Goal: Information Seeking & Learning: Learn about a topic

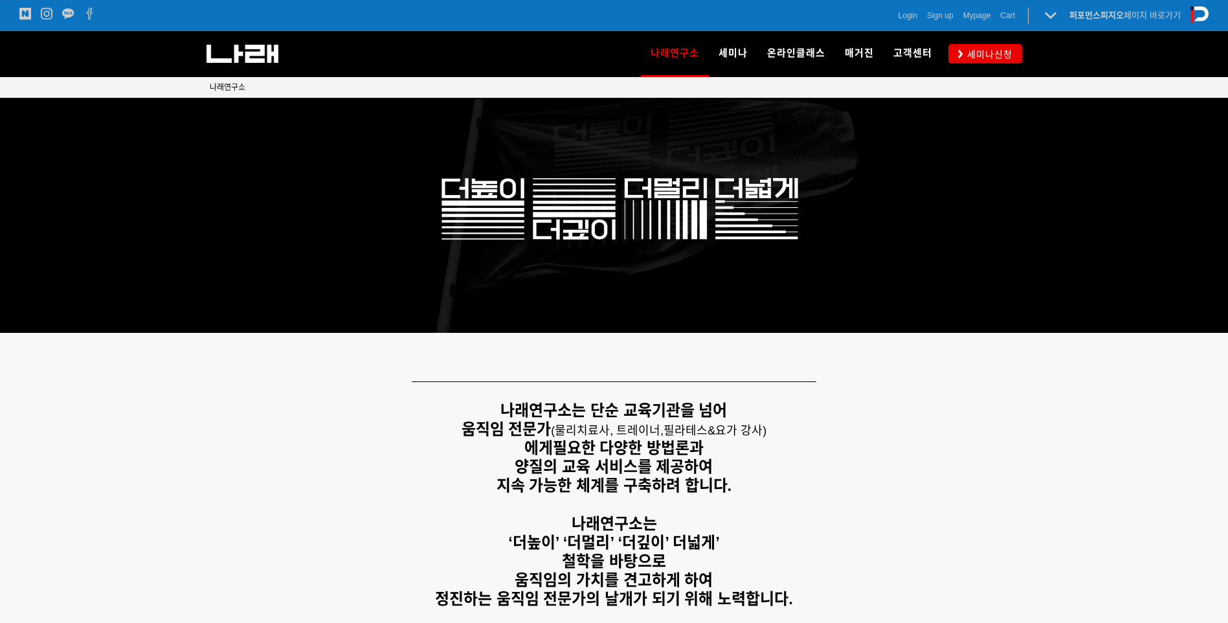
drag, startPoint x: 500, startPoint y: 408, endPoint x: 834, endPoint y: 527, distance: 354.0
click at [834, 527] on div "나래연구소는 단순 교육기관을 넘어 움직임 전문가 ( 물리치료사, 트레이너, 필라테스&요가 강사) 에게 필요한 다양한 방법론과 양질의 교육 서비…" at bounding box center [614, 504] width 809 height 207
click at [834, 527] on p "나래연구소는" at bounding box center [614, 524] width 809 height 19
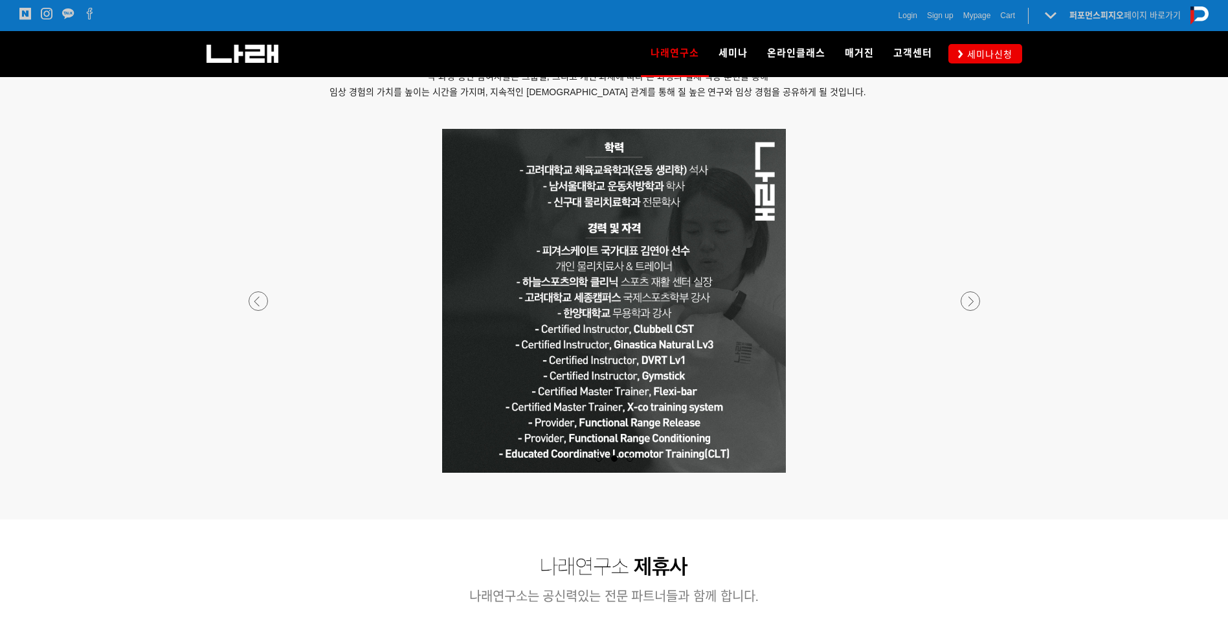
scroll to position [1100, 0]
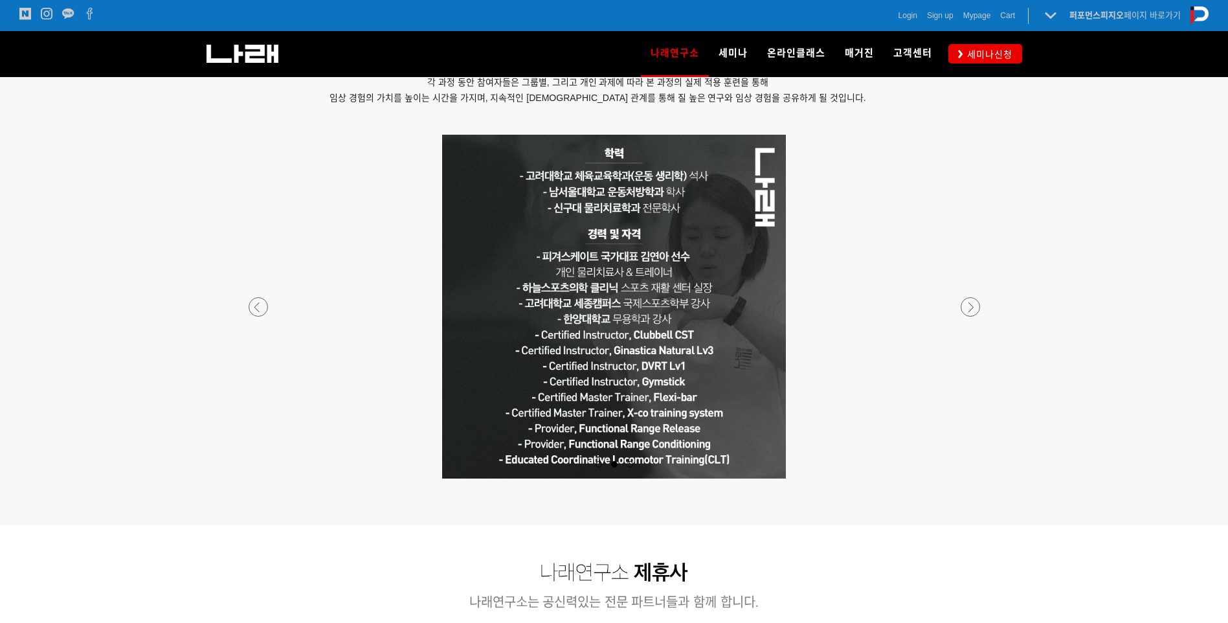
click at [922, 382] on p at bounding box center [614, 307] width 764 height 344
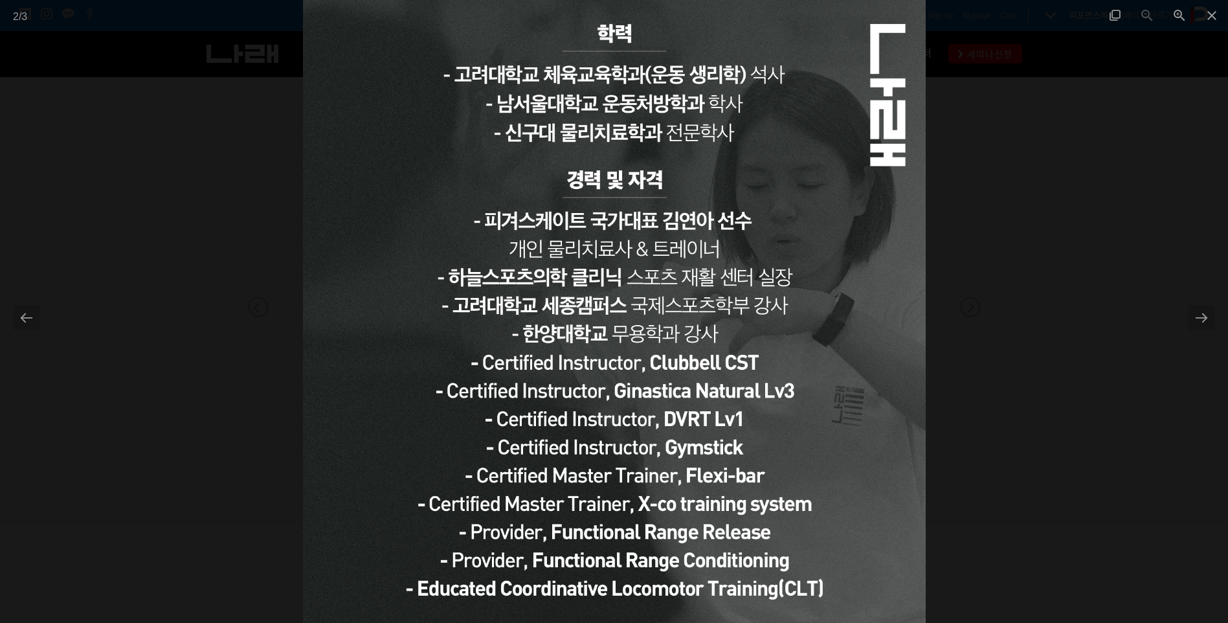
click at [1082, 405] on div at bounding box center [614, 311] width 1228 height 623
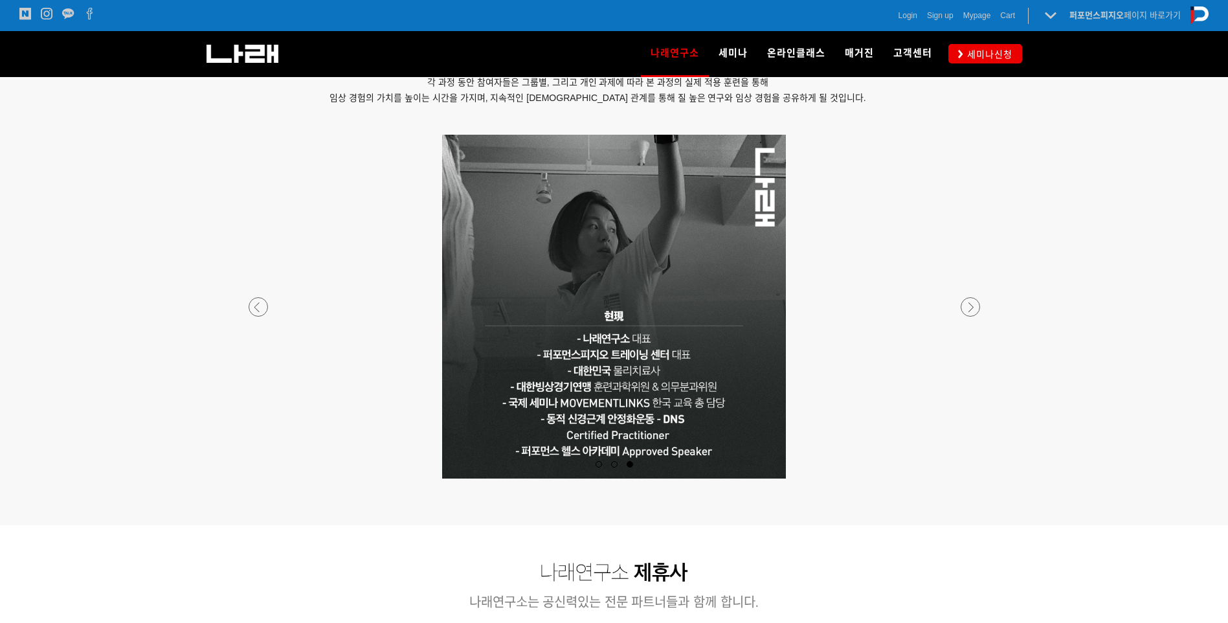
click at [267, 478] on div at bounding box center [614, 478] width 764 height 0
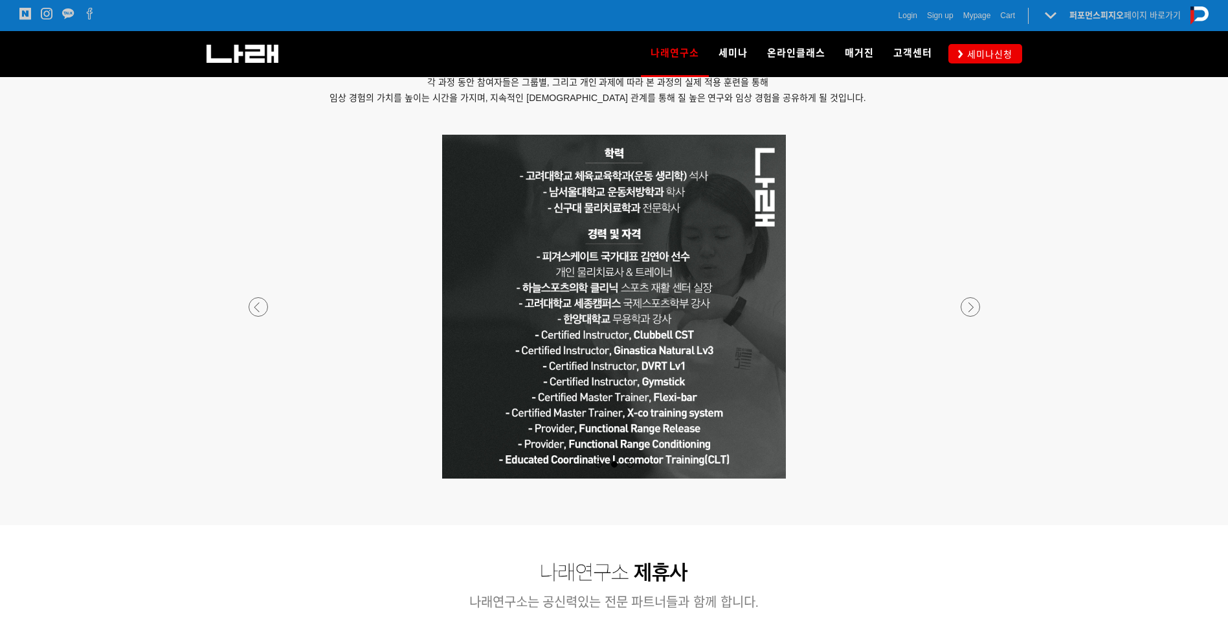
click at [971, 478] on div at bounding box center [614, 478] width 764 height 0
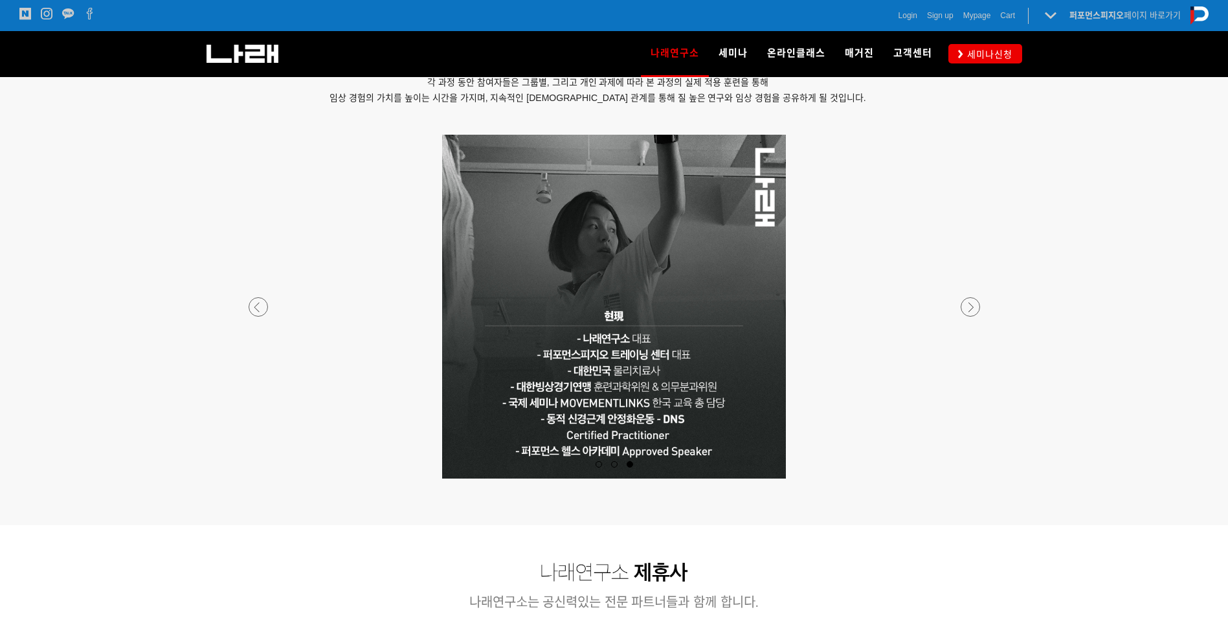
click at [970, 478] on div at bounding box center [614, 478] width 764 height 0
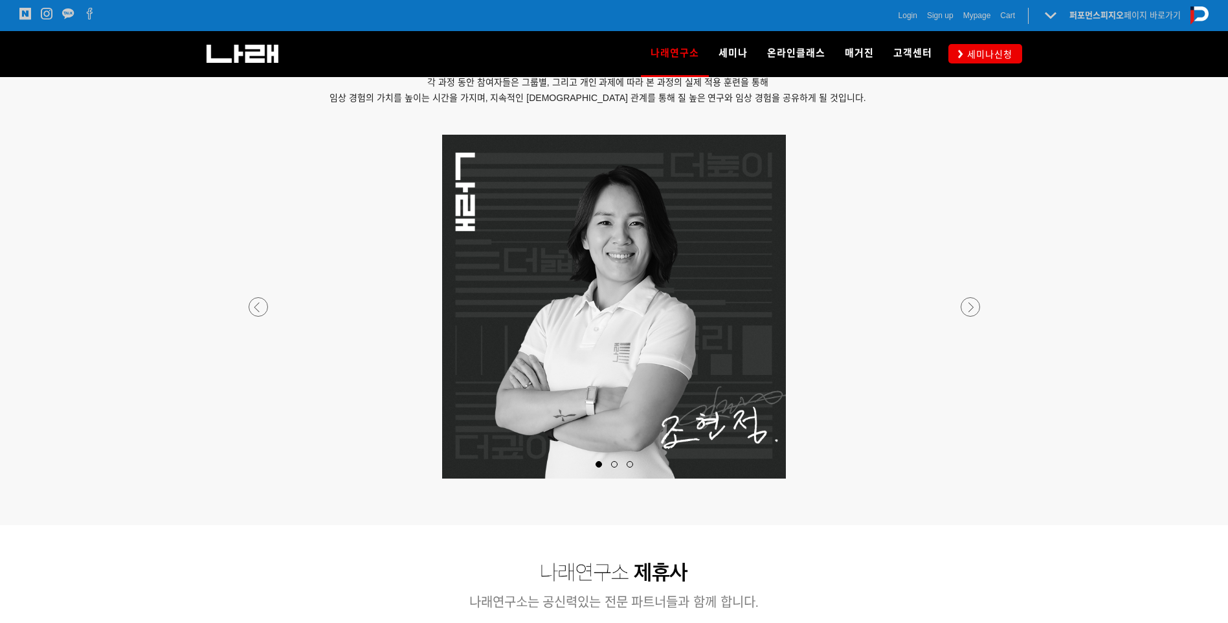
click at [970, 478] on div at bounding box center [614, 478] width 764 height 0
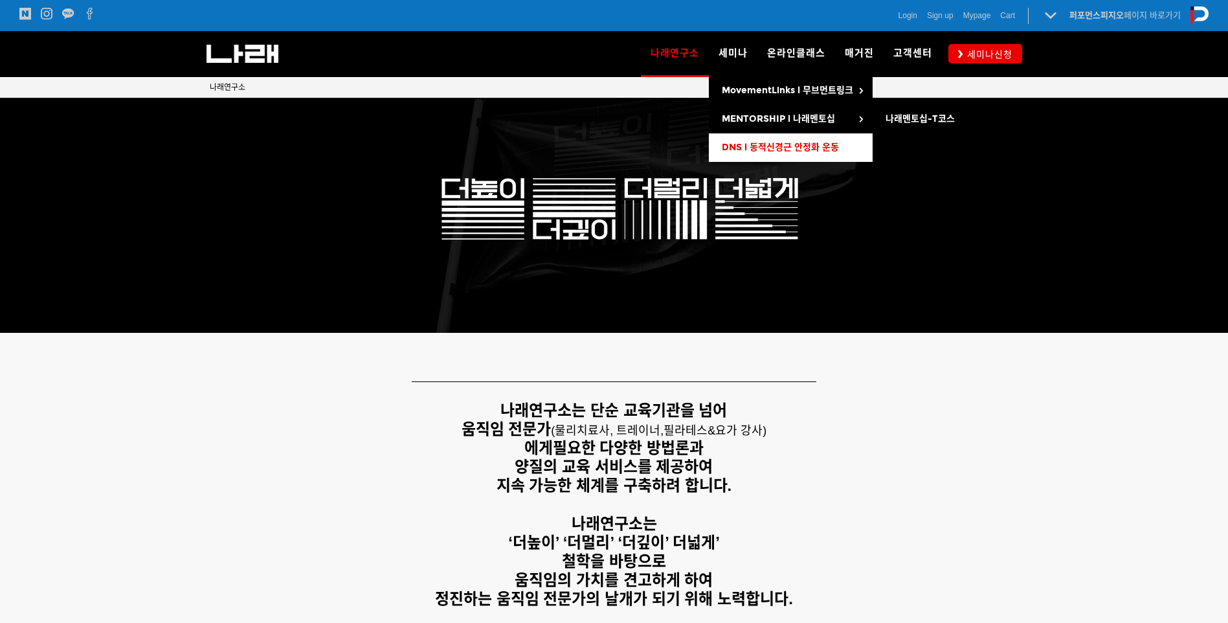
click at [775, 143] on span "DNS l 동적신경근 안정화 운동" at bounding box center [780, 147] width 117 height 11
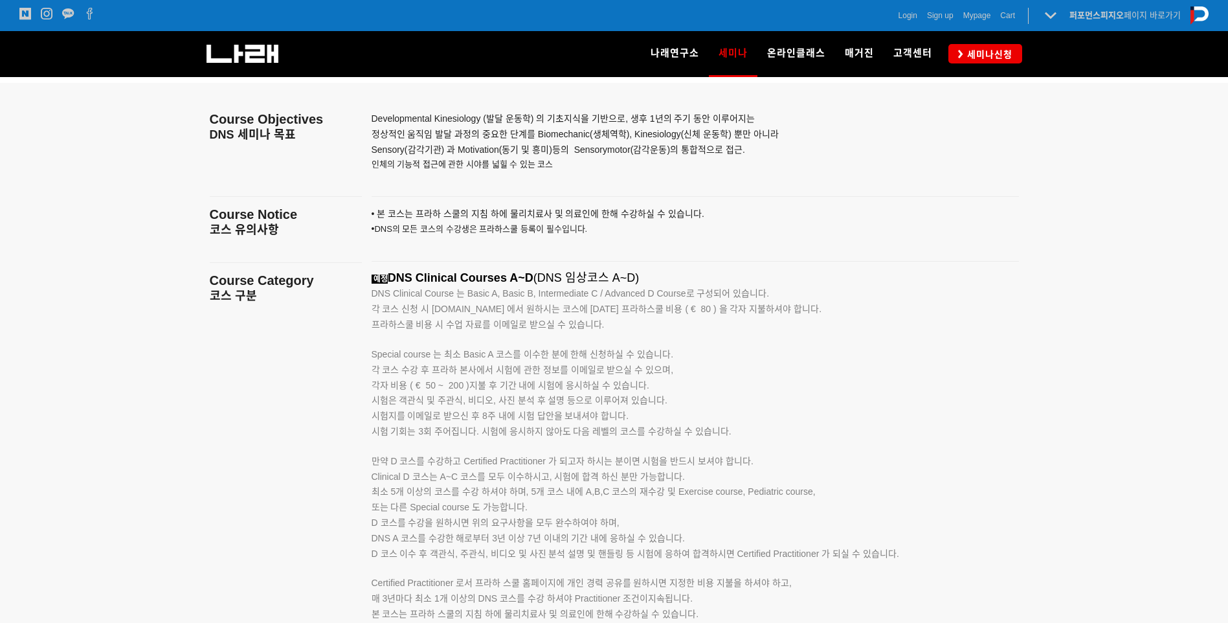
scroll to position [1916, 0]
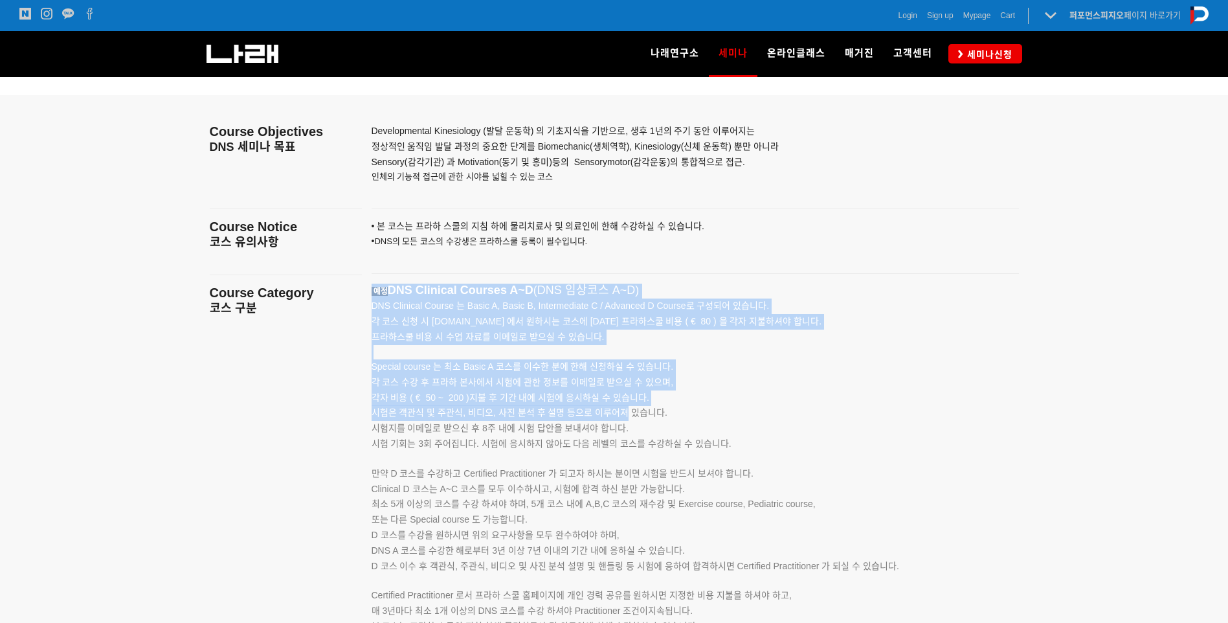
drag, startPoint x: 427, startPoint y: 293, endPoint x: 627, endPoint y: 409, distance: 231.7
click at [627, 409] on div "예정 DNS Clinical Courses A~D (DNS 임상코스 A~D) DNS Clinical Course 는 Basic A, Basic…" at bounding box center [679, 473] width 615 height 379
drag, startPoint x: 627, startPoint y: 409, endPoint x: 634, endPoint y: 406, distance: 7.6
click at [627, 409] on span "시험은 객관식 및 주관식, 비디오, 사진 분석 후 설명 등으로 이루어져 있습니다." at bounding box center [520, 412] width 296 height 10
drag, startPoint x: 594, startPoint y: 384, endPoint x: 362, endPoint y: 289, distance: 251.3
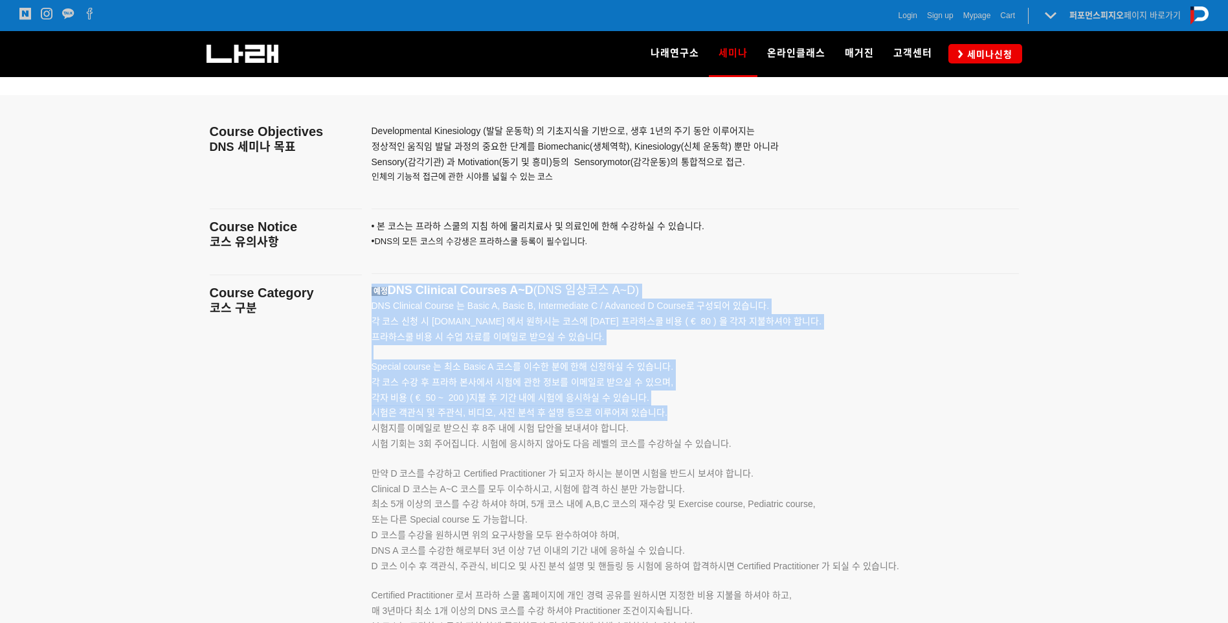
click at [362, 289] on div "예정 DNS Clinical Courses A~D (DNS 임상코스 A~D) DNS Clinical Course 는 Basic A, Basic…" at bounding box center [695, 473] width 667 height 379
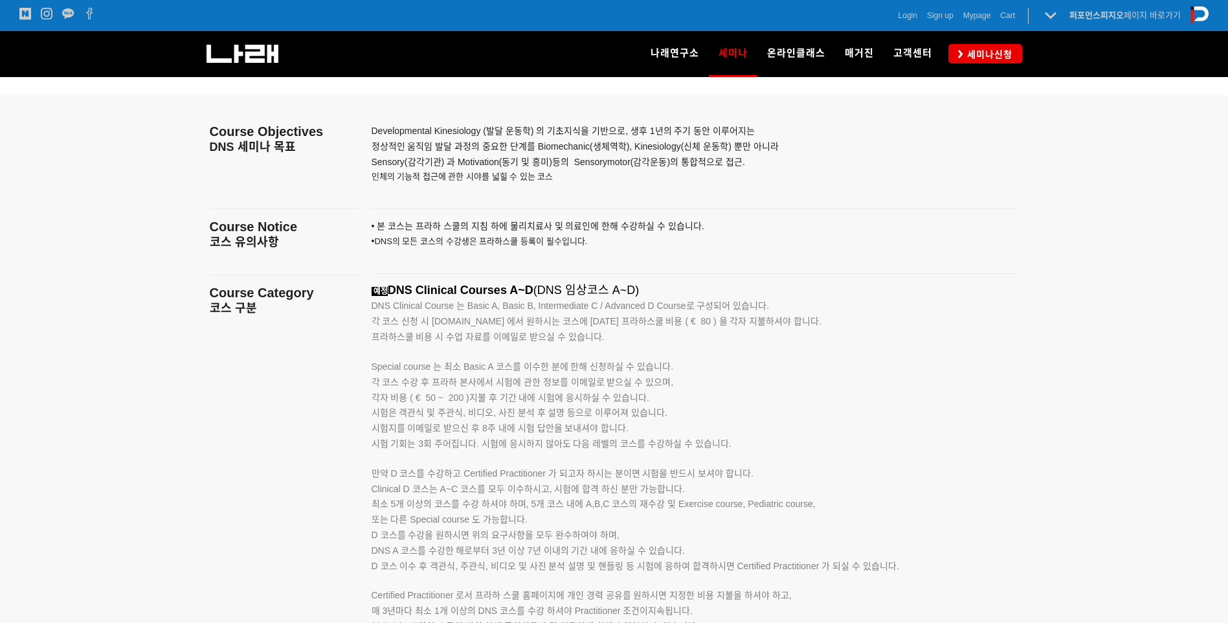
drag, startPoint x: 362, startPoint y: 289, endPoint x: 485, endPoint y: 260, distance: 126.9
click at [485, 260] on p "• 본 코스는 프라하 스쿨의 지침 하에 물리치료사 및 의료인에 한해 수강하 실 수 있습니다. • DNS의 모든 코스의 수강생은 프라하스쿨 등록…" at bounding box center [679, 241] width 615 height 45
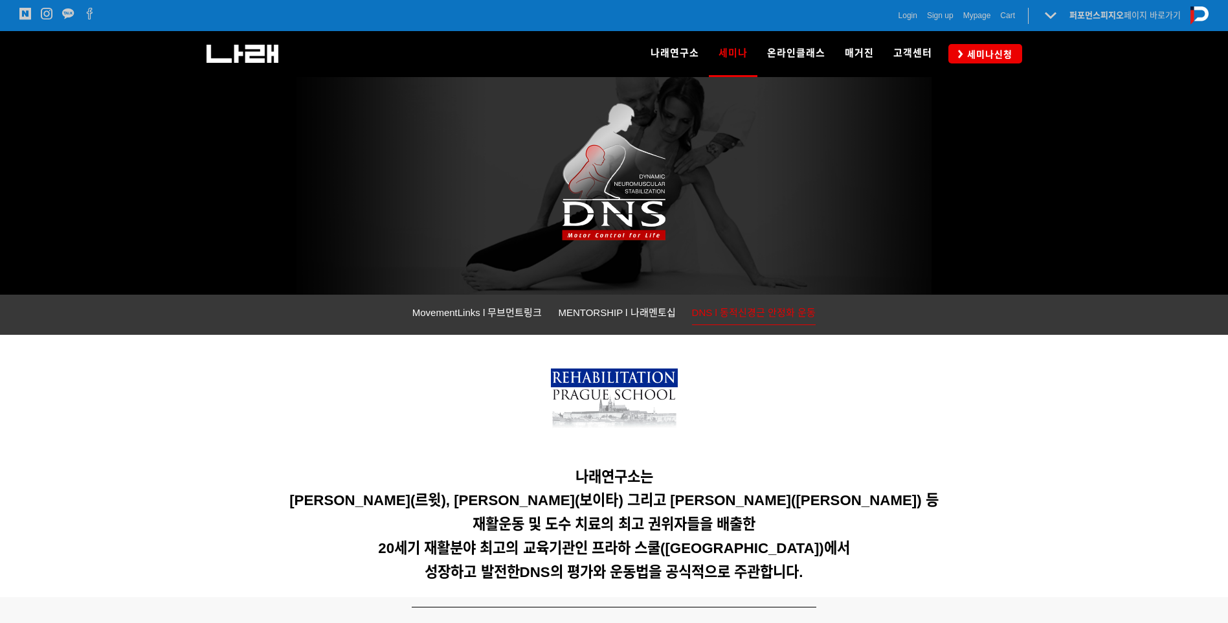
scroll to position [0, 0]
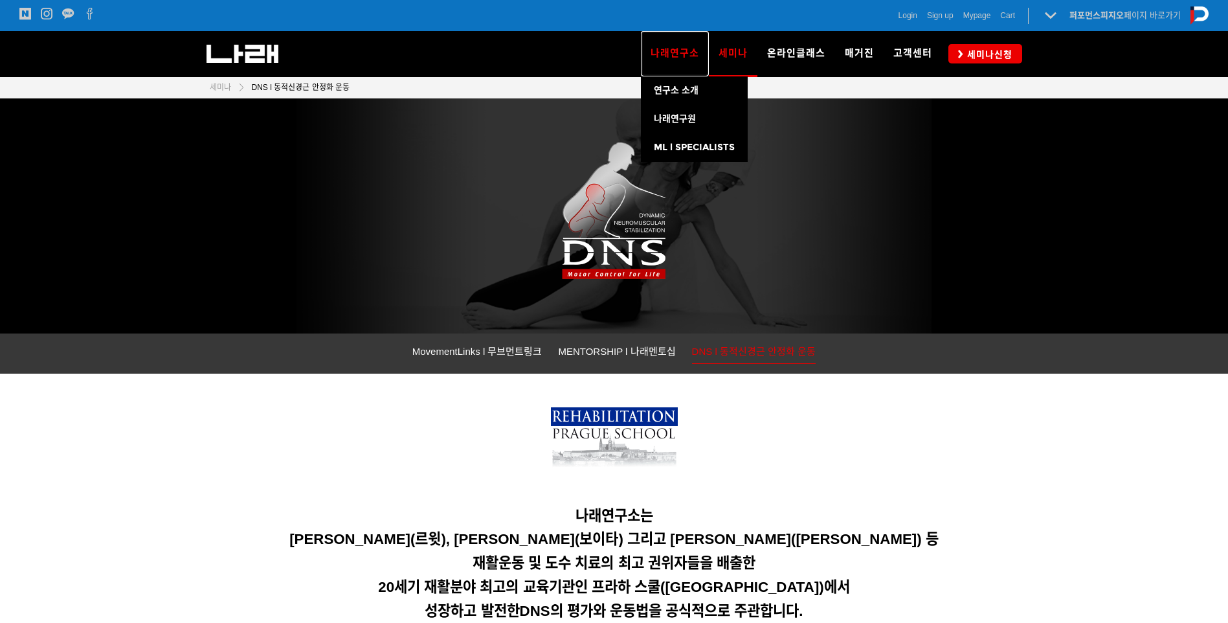
click at [676, 50] on span "나래연구소" at bounding box center [675, 53] width 49 height 12
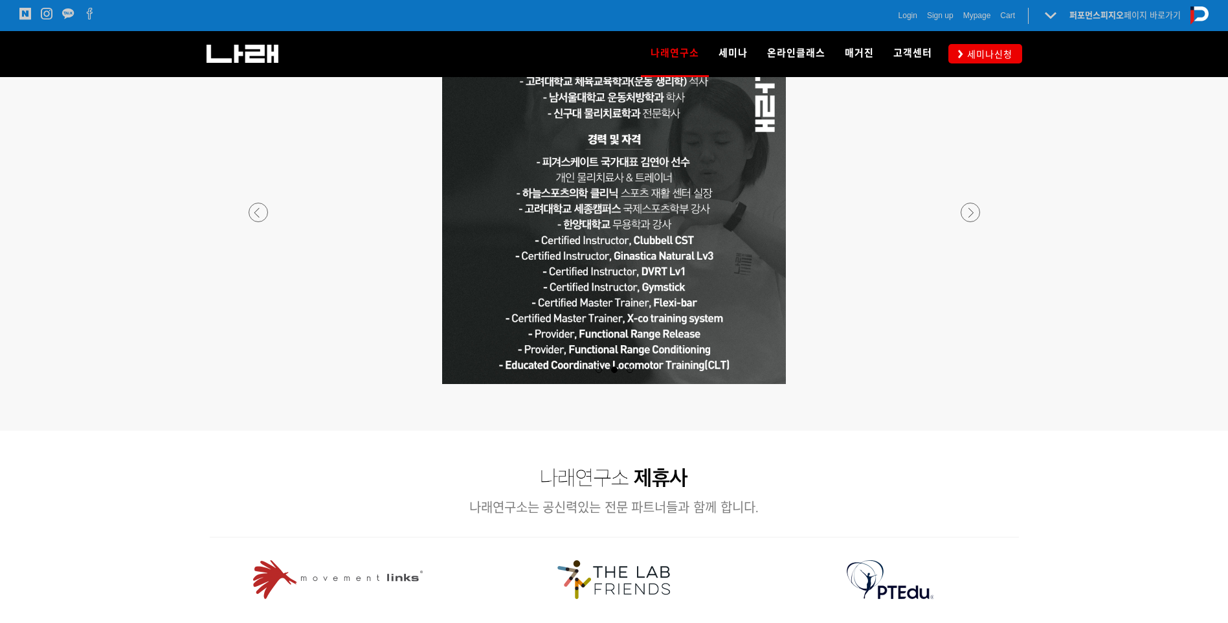
scroll to position [999, 0]
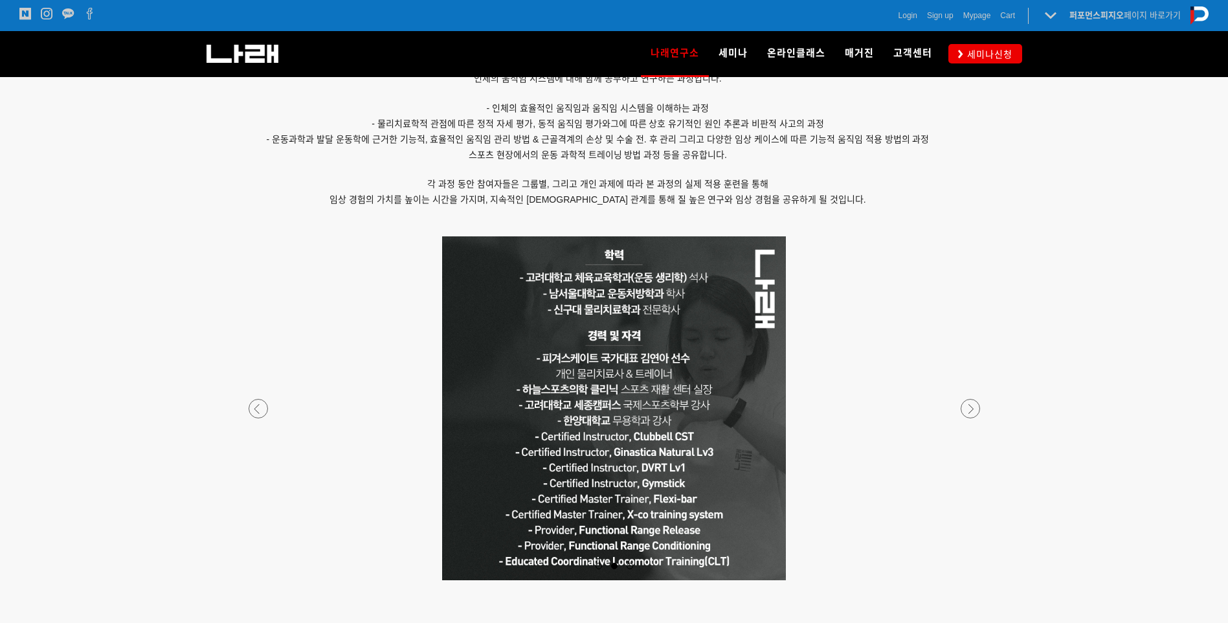
click at [966, 580] on div at bounding box center [614, 580] width 764 height 0
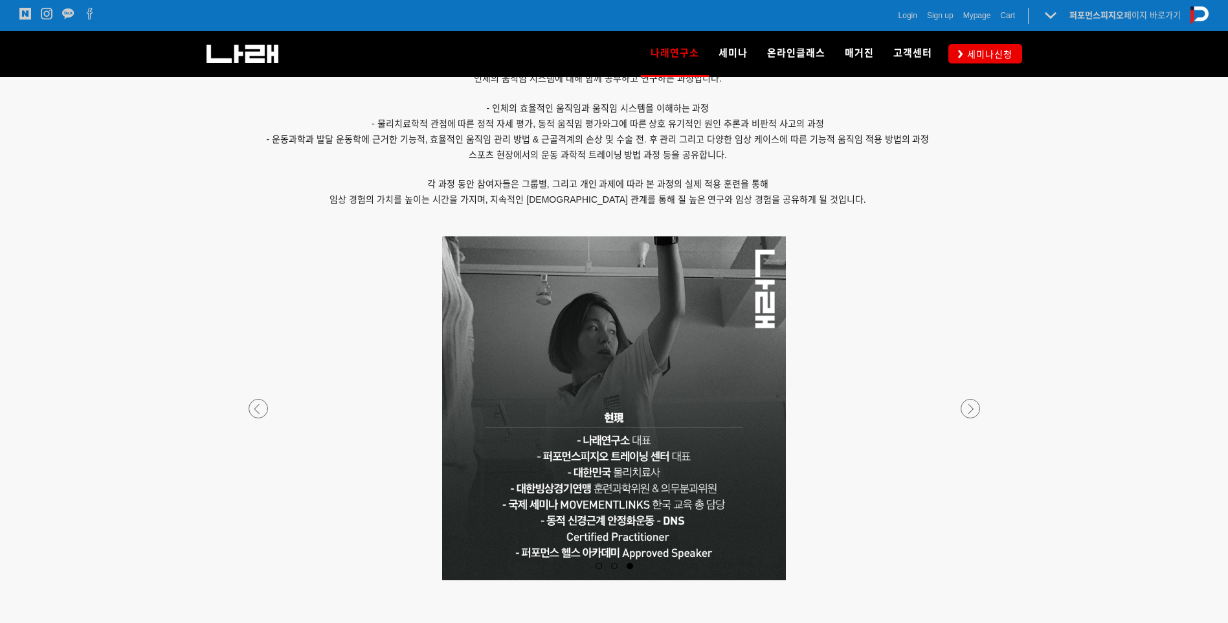
click at [966, 580] on div at bounding box center [614, 580] width 764 height 0
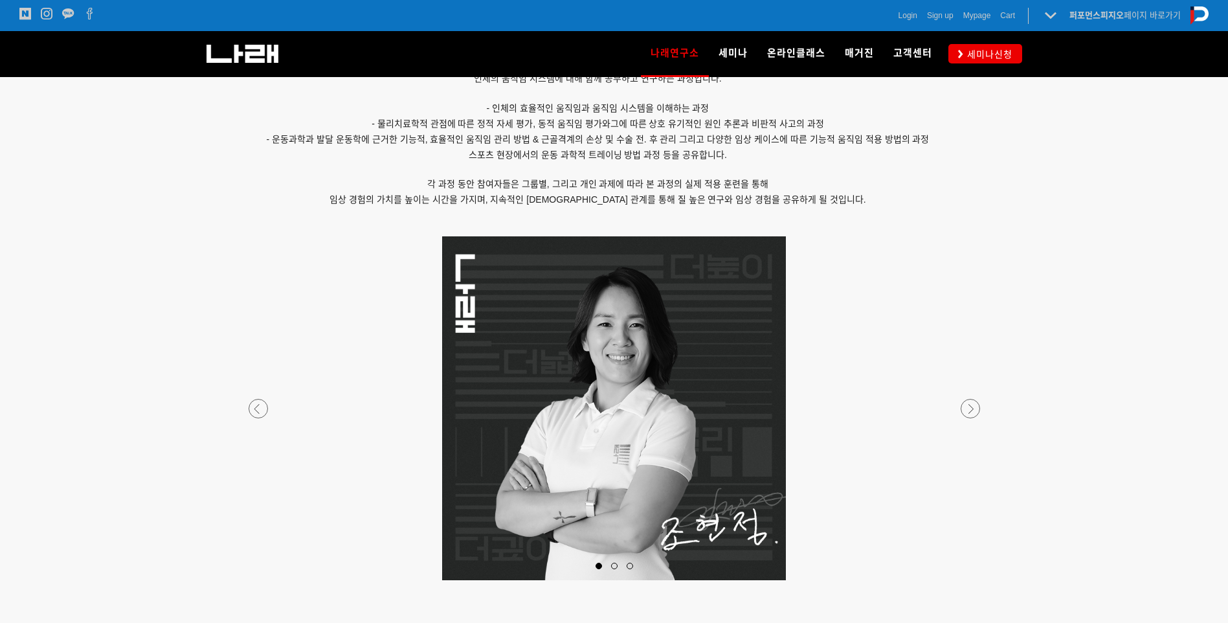
click at [966, 580] on div at bounding box center [614, 580] width 764 height 0
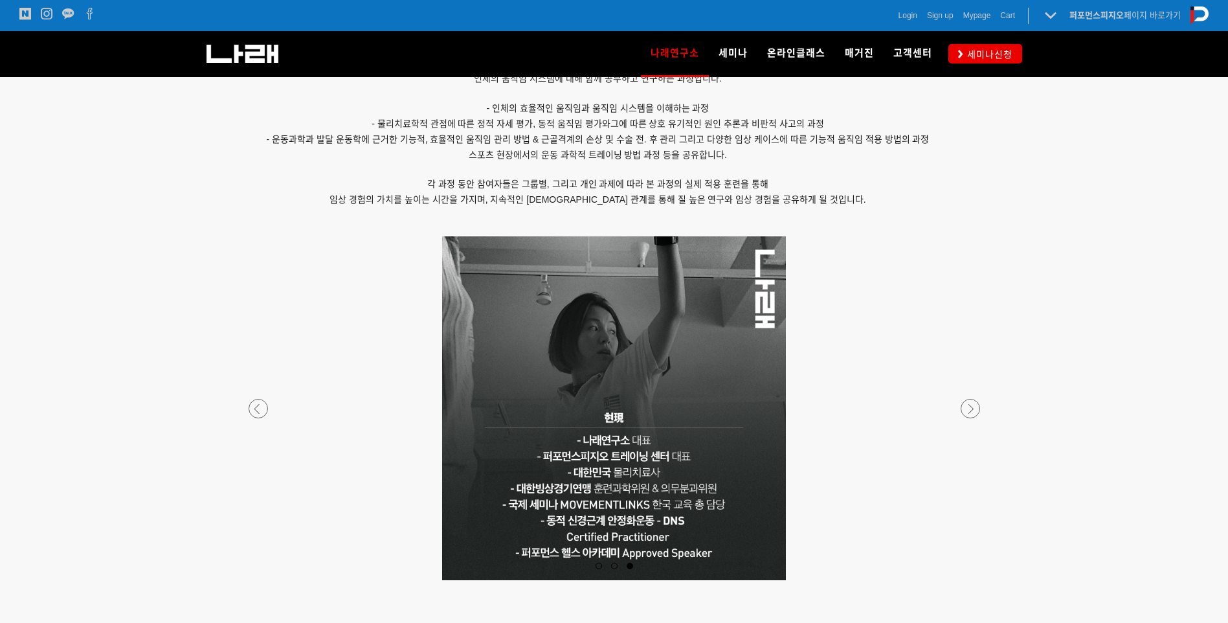
click at [258, 580] on div at bounding box center [614, 580] width 764 height 0
click at [968, 580] on div at bounding box center [614, 580] width 764 height 0
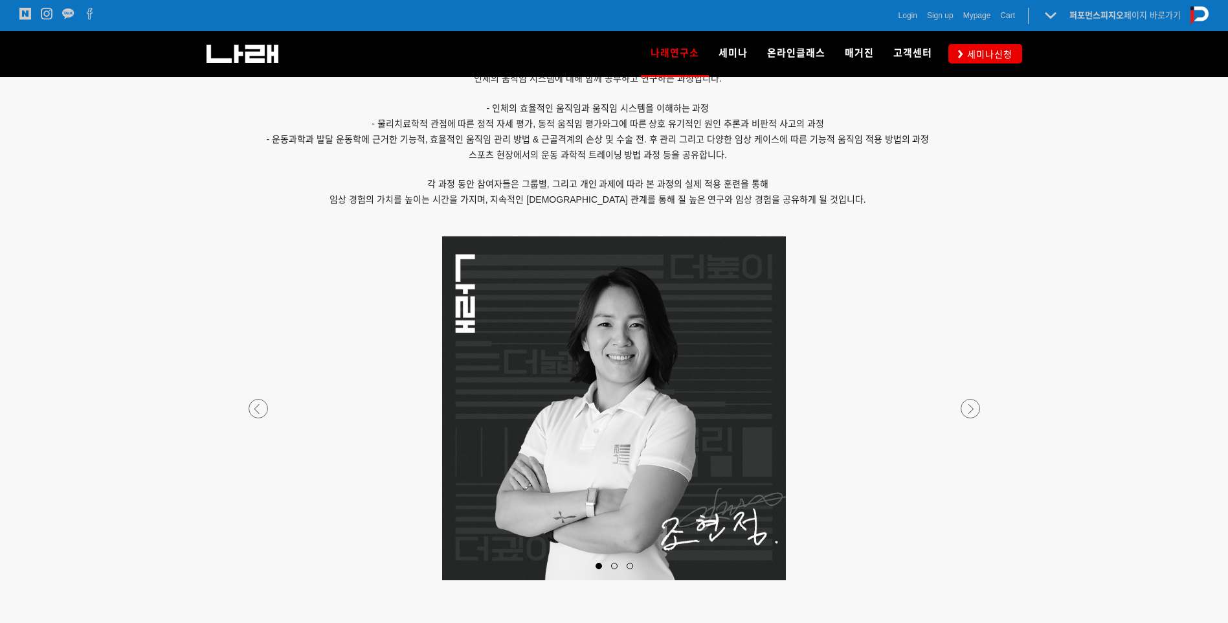
click at [968, 580] on div at bounding box center [614, 580] width 764 height 0
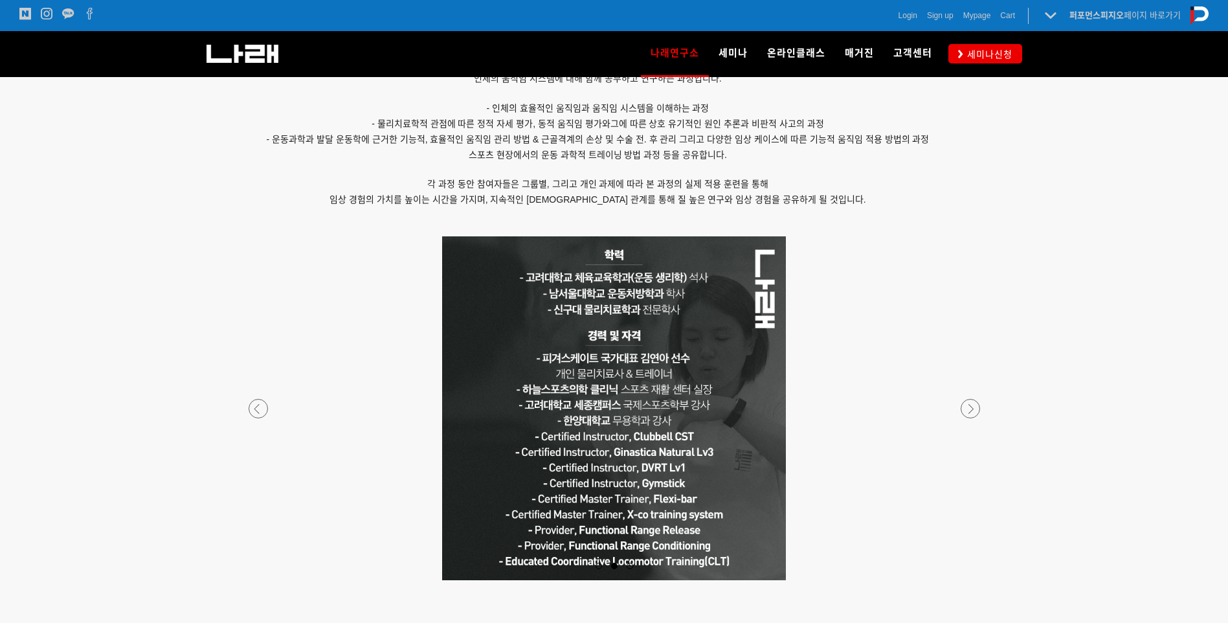
click at [970, 580] on div at bounding box center [614, 580] width 764 height 0
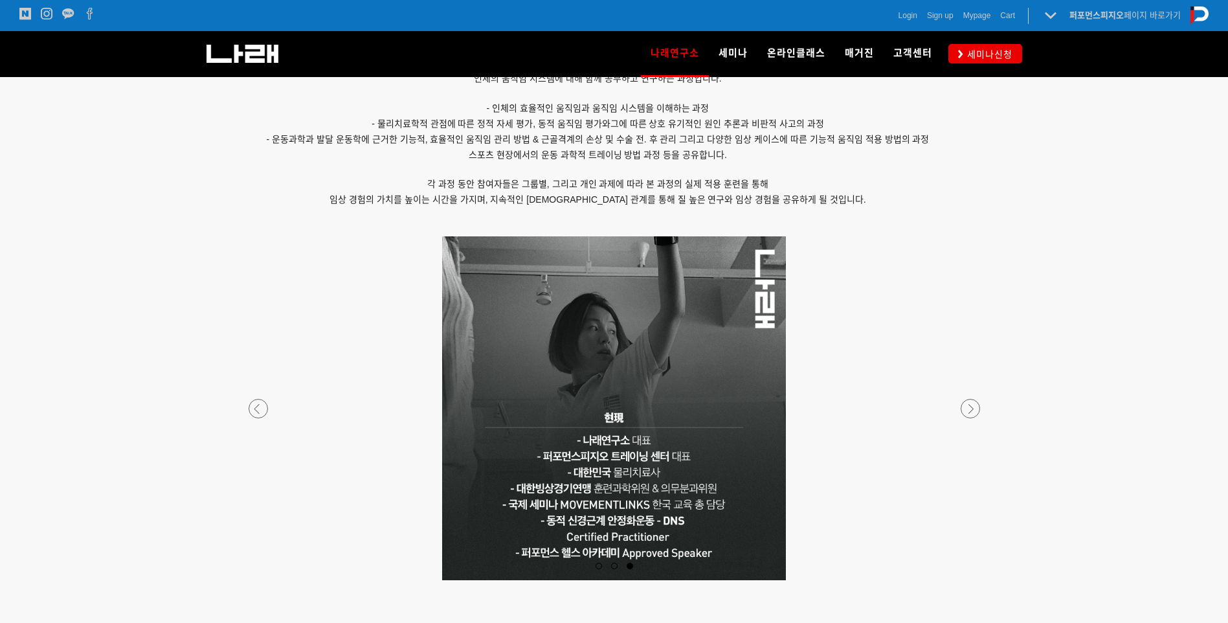
click at [970, 580] on div at bounding box center [614, 580] width 764 height 0
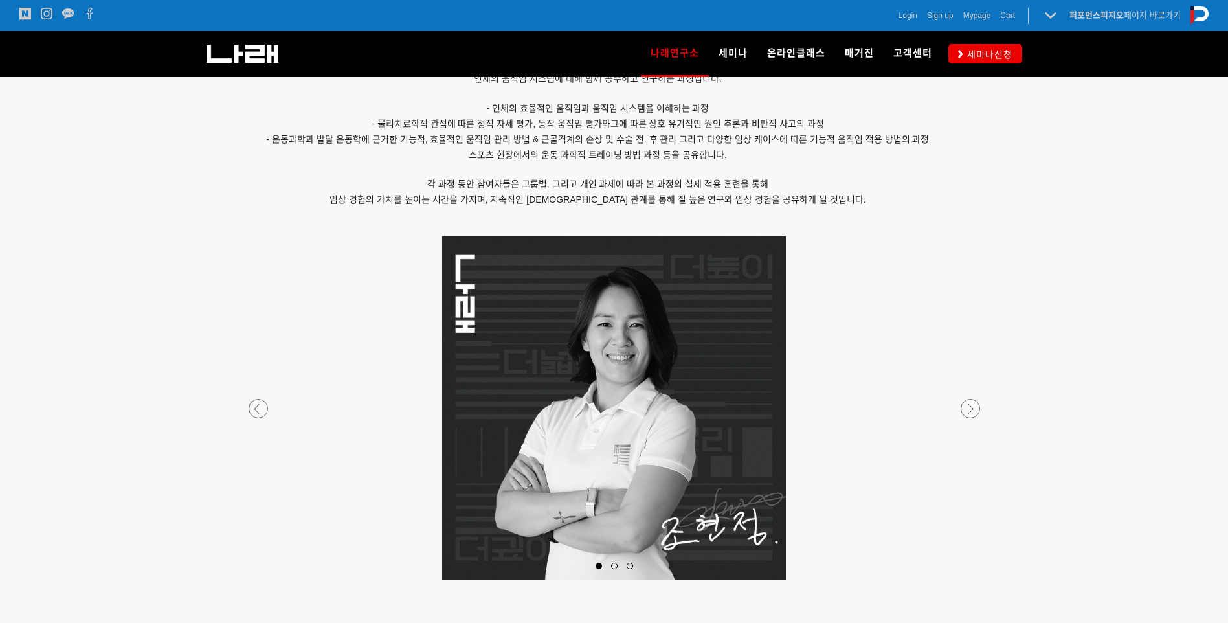
click at [970, 580] on div at bounding box center [614, 580] width 764 height 0
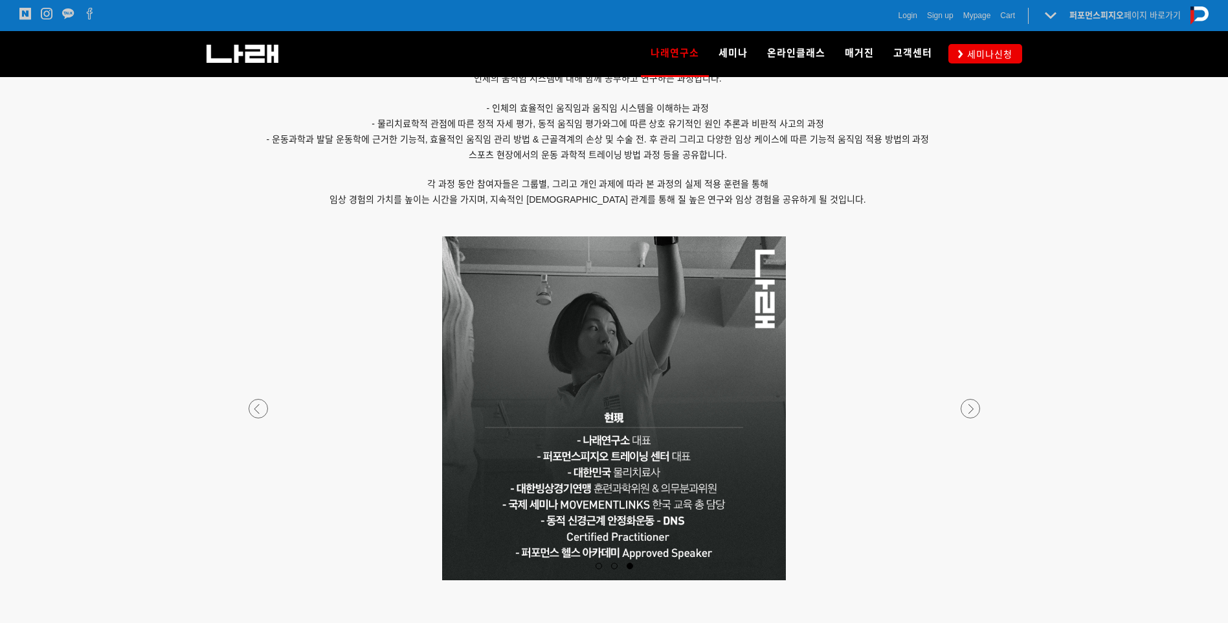
click at [970, 580] on div at bounding box center [614, 580] width 764 height 0
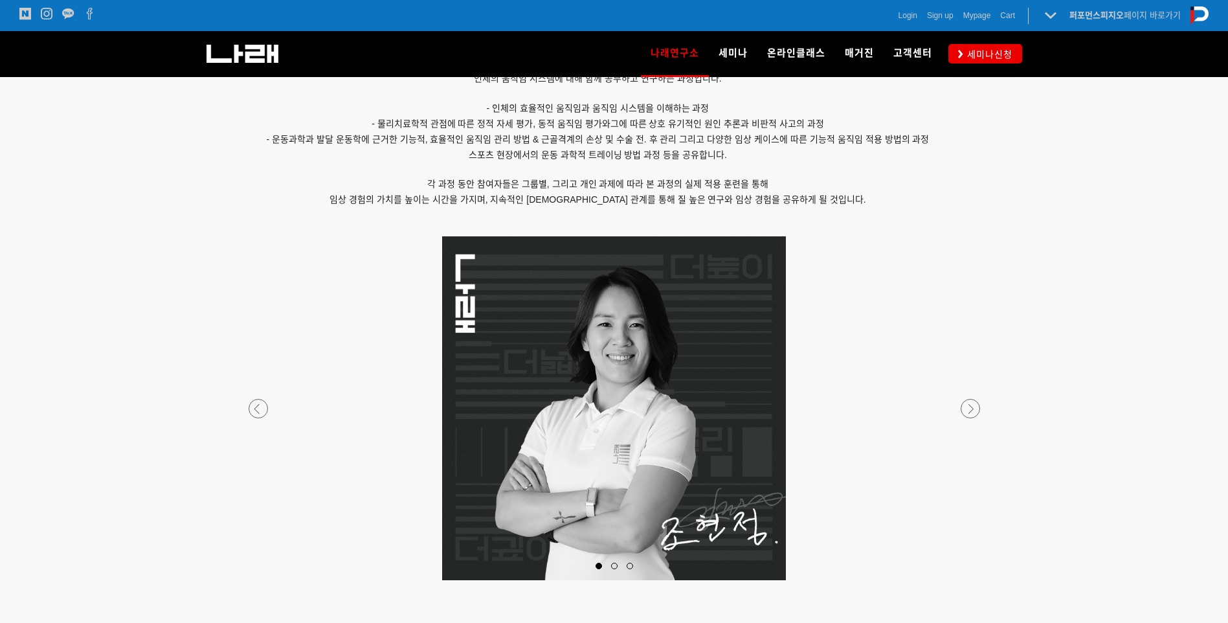
click at [970, 580] on div at bounding box center [614, 580] width 764 height 0
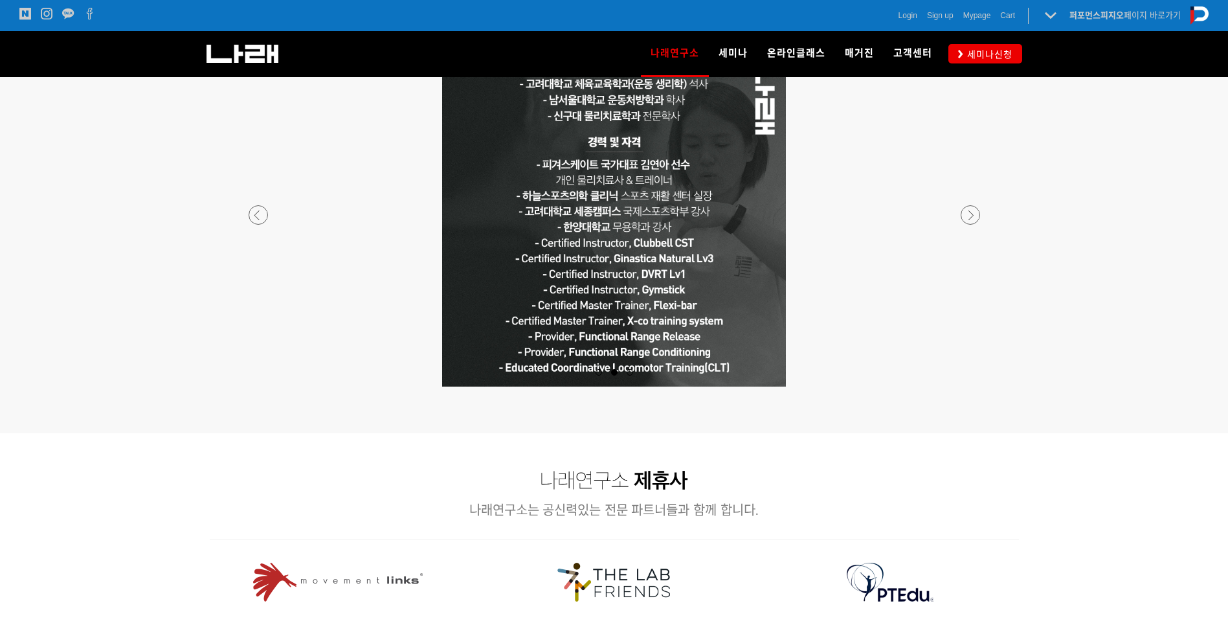
scroll to position [1193, 0]
click at [950, 463] on div at bounding box center [614, 449] width 829 height 34
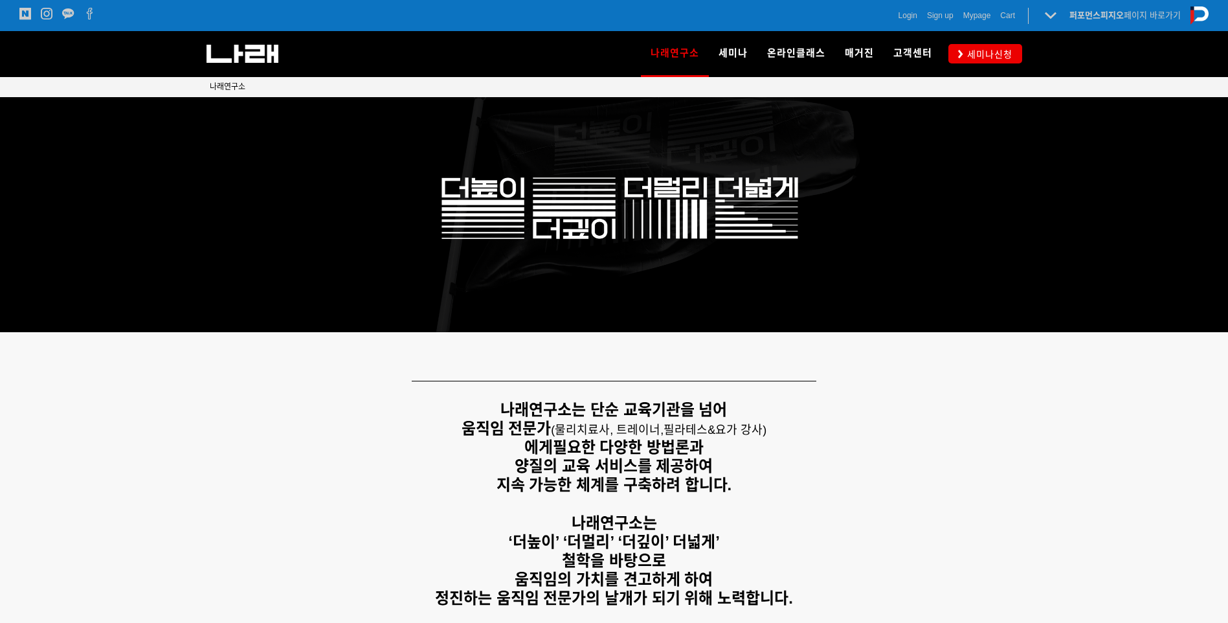
scroll to position [0, 0]
